Goal: Task Accomplishment & Management: Manage account settings

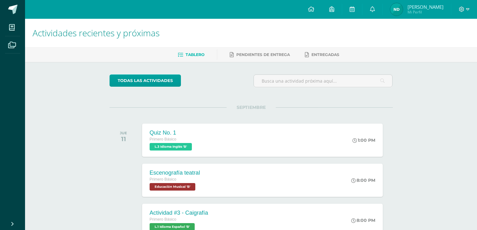
scroll to position [49, 0]
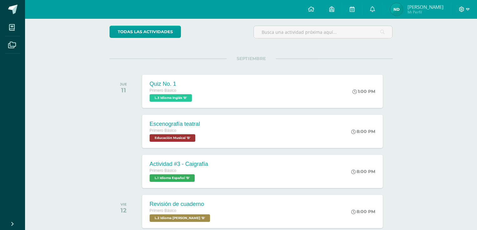
click at [468, 9] on icon at bounding box center [467, 10] width 3 height 6
click at [446, 44] on span "Cerrar sesión" at bounding box center [449, 43] width 28 height 6
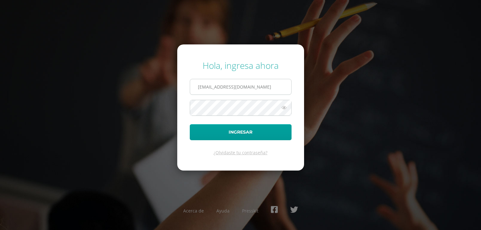
click at [267, 86] on input "[EMAIL_ADDRESS][DOMAIN_NAME]" at bounding box center [240, 86] width 101 height 15
type input "[EMAIL_ADDRESS][DOMAIN_NAME]"
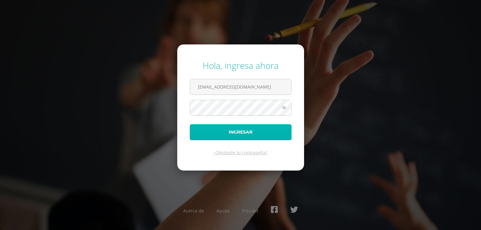
click at [238, 129] on button "Ingresar" at bounding box center [241, 132] width 102 height 16
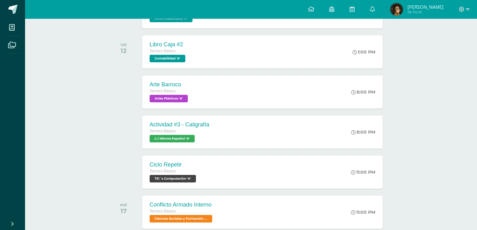
scroll to position [169, 0]
click at [303, 87] on div "Arte Barroco Tercero Básico Artes Plásticas 'A' 8:00 PM Arte Barroco Artes Plás…" at bounding box center [262, 92] width 243 height 34
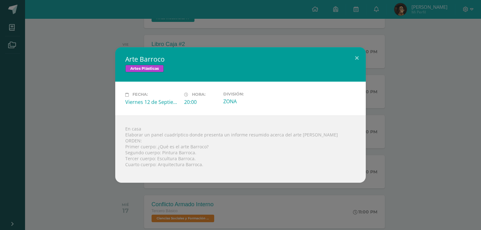
click at [413, 105] on div "Arte Barroco Artes Plásticas Fecha: [DATE] Hora: 20:00 División: ZONA" at bounding box center [241, 114] width 476 height 135
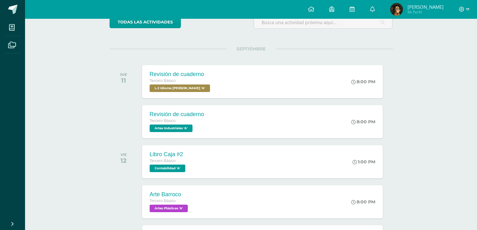
scroll to position [0, 0]
